Goal: Answer question/provide support: Answer question/provide support

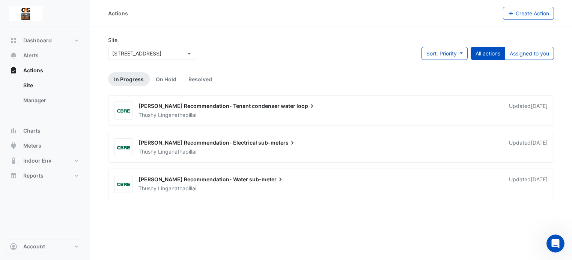
click at [154, 57] on div "Select a Site × [STREET_ADDRESS]" at bounding box center [151, 53] width 87 height 13
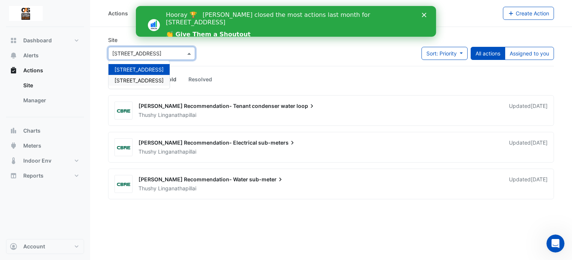
click at [151, 76] on div "[STREET_ADDRESS]" at bounding box center [138, 80] width 61 height 11
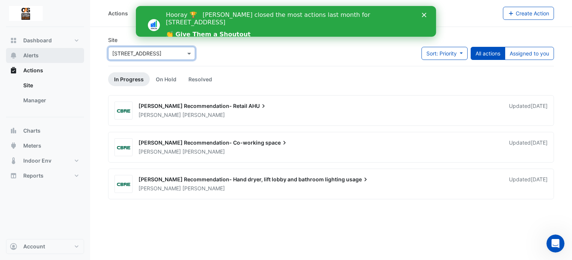
click at [32, 57] on span "Alerts" at bounding box center [30, 56] width 15 height 8
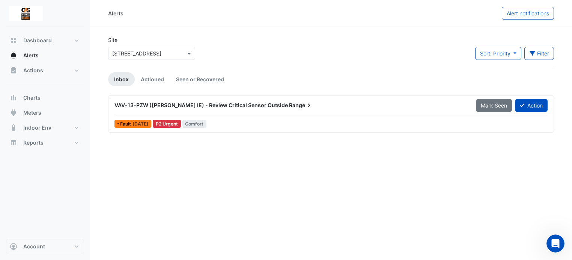
click at [262, 103] on span "VAV-13-PZW ([PERSON_NAME] IE) - Review Critical Sensor Outside" at bounding box center [200, 105] width 173 height 6
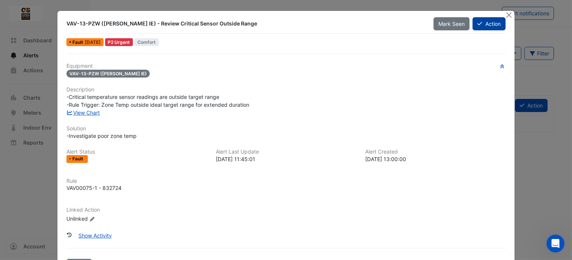
click at [480, 25] on button "Action" at bounding box center [489, 23] width 33 height 13
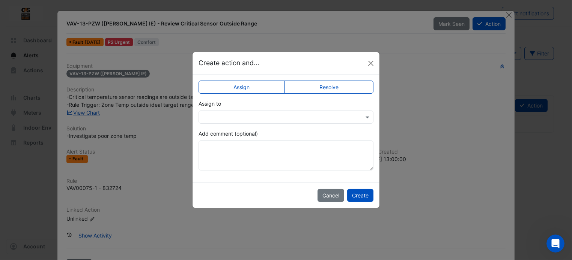
click at [292, 110] on div "Assign to" at bounding box center [286, 112] width 175 height 24
click at [286, 119] on input "text" at bounding box center [279, 118] width 152 height 8
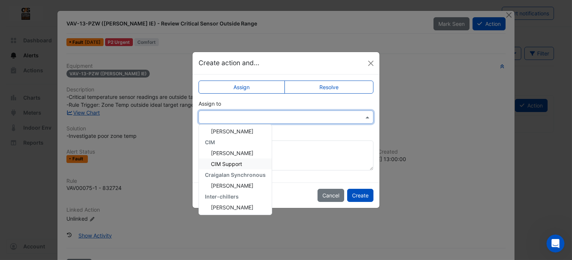
scroll to position [24, 0]
click at [235, 182] on span "Daniel Bevilacqua" at bounding box center [232, 185] width 42 height 6
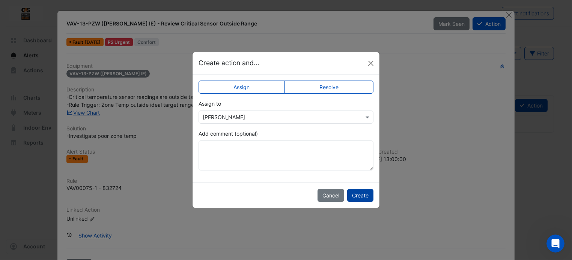
click at [363, 199] on button "Create" at bounding box center [360, 195] width 26 height 13
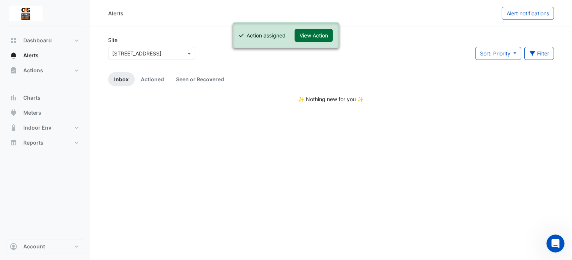
click at [316, 37] on button "View Action" at bounding box center [314, 35] width 38 height 13
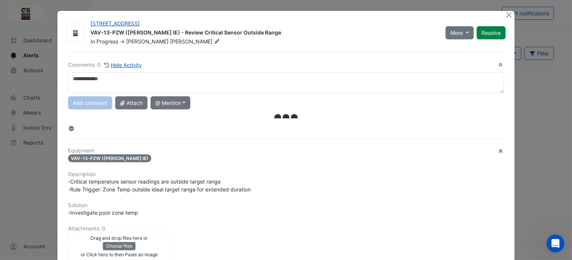
click at [213, 85] on textarea at bounding box center [286, 82] width 436 height 21
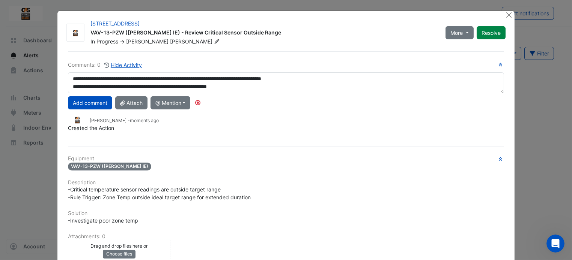
scroll to position [5, 0]
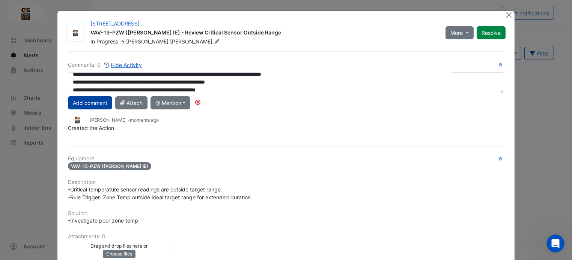
type textarea "**********"
click at [87, 107] on button "Add comment" at bounding box center [90, 102] width 44 height 13
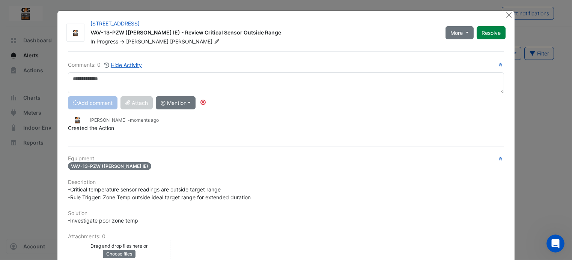
scroll to position [0, 0]
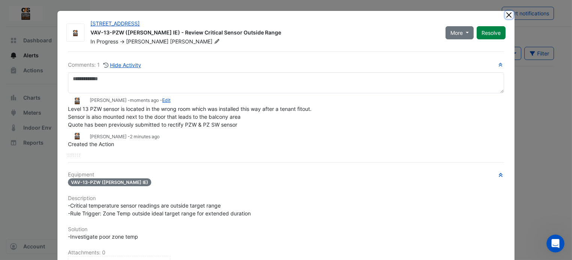
click at [505, 17] on button "Close" at bounding box center [509, 15] width 8 height 8
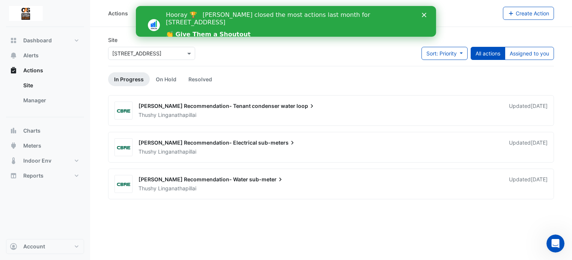
click at [131, 53] on input "text" at bounding box center [144, 54] width 64 height 8
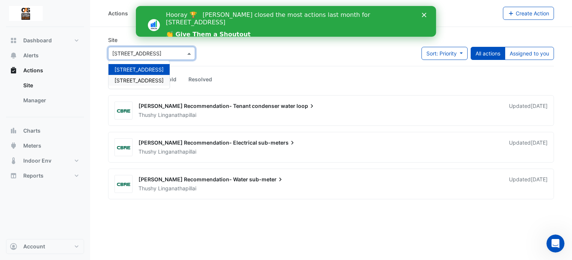
click at [129, 83] on div "[STREET_ADDRESS]" at bounding box center [138, 80] width 61 height 11
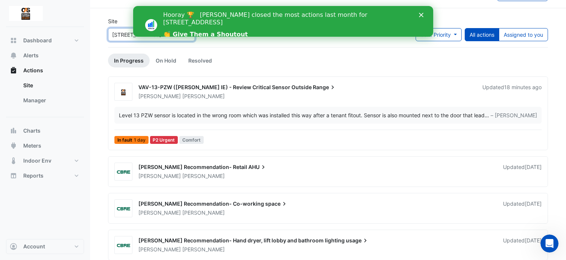
scroll to position [24, 0]
